Goal: Contribute content: Add original content to the website for others to see

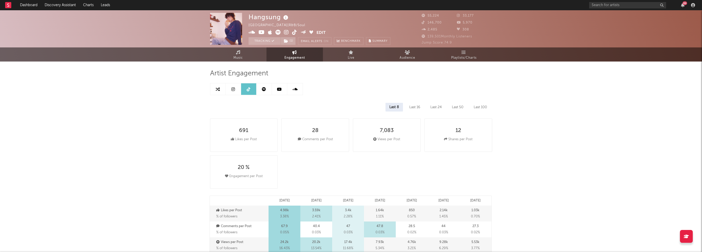
select select "6m"
click at [287, 31] on icon at bounding box center [286, 32] width 5 height 5
click at [248, 54] on link "Music" at bounding box center [238, 54] width 56 height 14
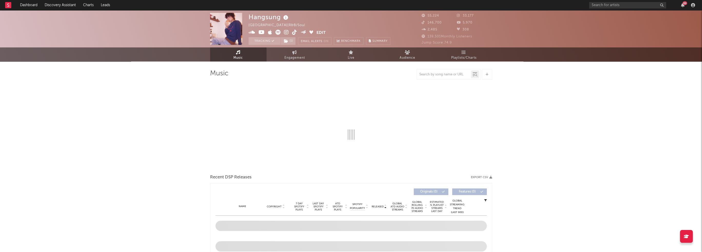
select select "6m"
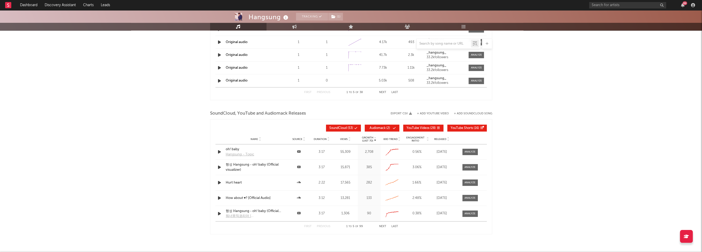
scroll to position [533, 0]
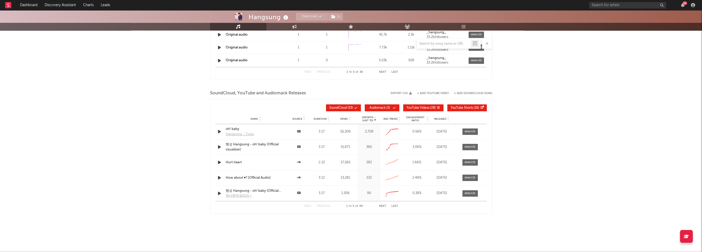
click at [435, 94] on button "+ Add YouTube Video" at bounding box center [433, 93] width 32 height 3
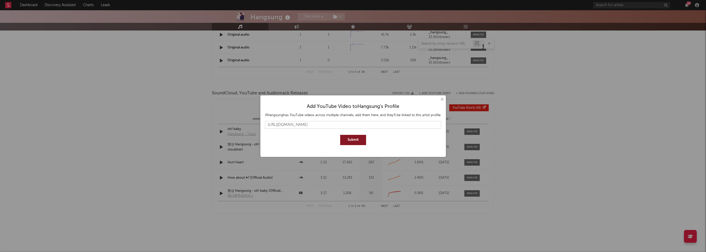
type input "[URL][DOMAIN_NAME]"
click at [359, 138] on button "Submit" at bounding box center [353, 140] width 26 height 10
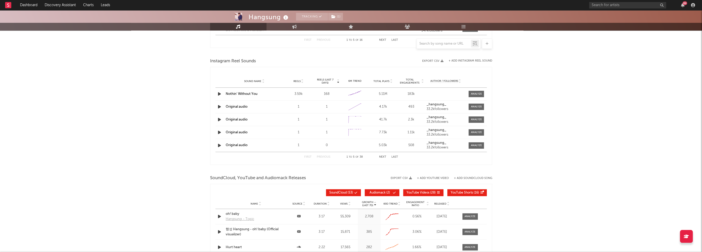
scroll to position [430, 0]
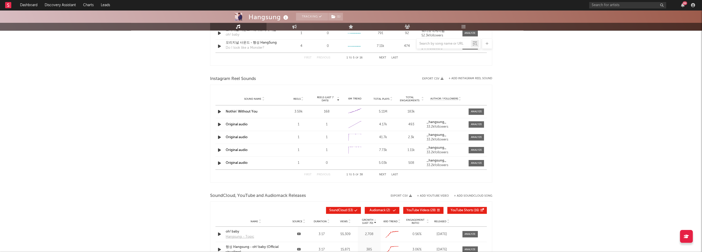
click at [468, 77] on button "+ Add Instagram Reel Sound" at bounding box center [471, 78] width 44 height 3
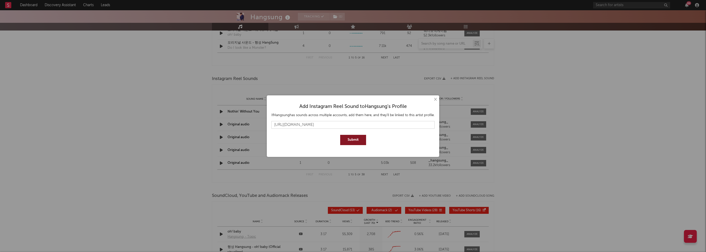
type input "[URL][DOMAIN_NAME]"
click at [359, 138] on button "Submit" at bounding box center [353, 140] width 26 height 10
click at [311, 81] on div "× Add Instagram Reel Sound to Hangsung 's Profile If Hangsung has sounds across…" at bounding box center [353, 126] width 706 height 252
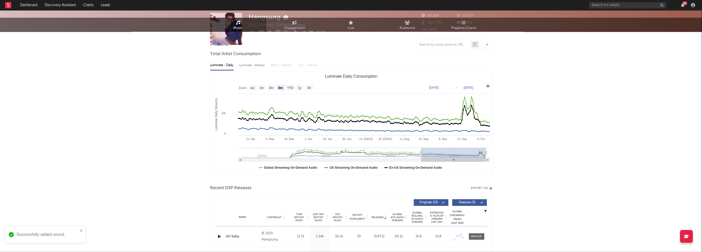
scroll to position [0, 0]
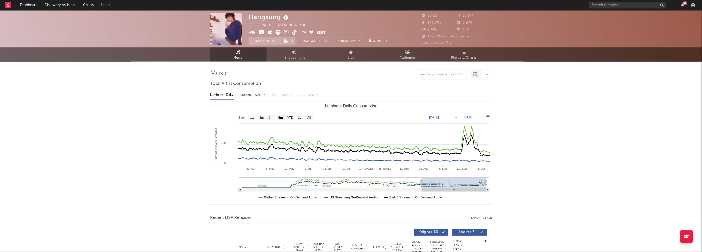
click at [294, 31] on icon at bounding box center [294, 32] width 5 height 5
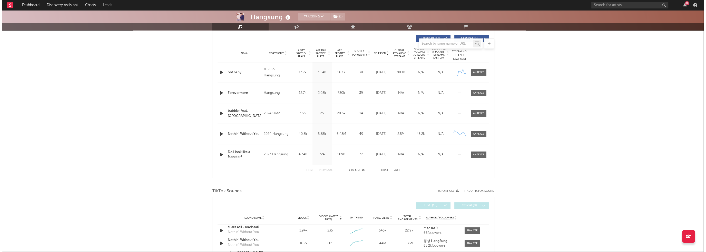
scroll to position [231, 0]
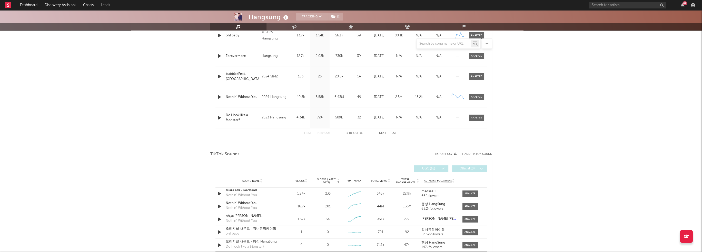
click at [484, 153] on button "+ Add TikTok Sound" at bounding box center [477, 154] width 31 height 3
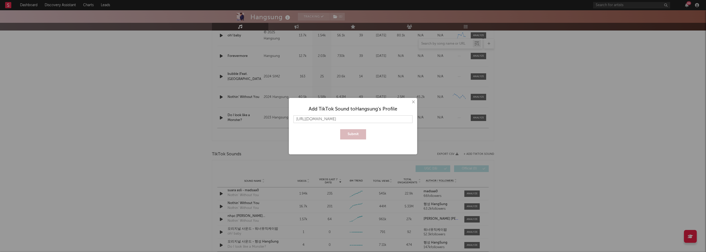
scroll to position [0, 205]
type input "[URL][DOMAIN_NAME]"
click at [351, 133] on button "Submit" at bounding box center [353, 134] width 26 height 10
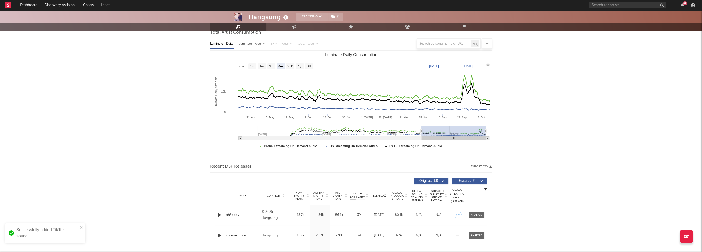
scroll to position [0, 0]
